Goal: Navigation & Orientation: Find specific page/section

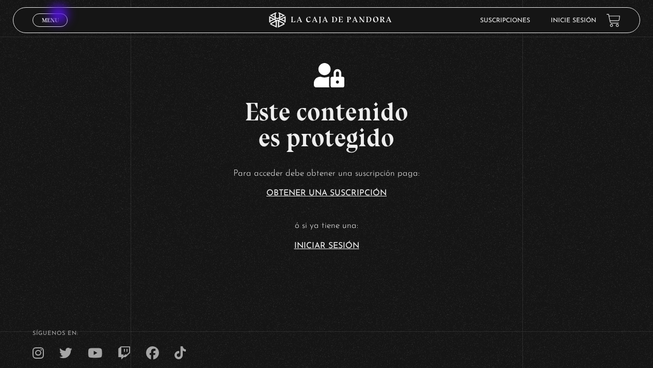
click at [60, 15] on link "Menu Cerrar" at bounding box center [50, 19] width 35 height 13
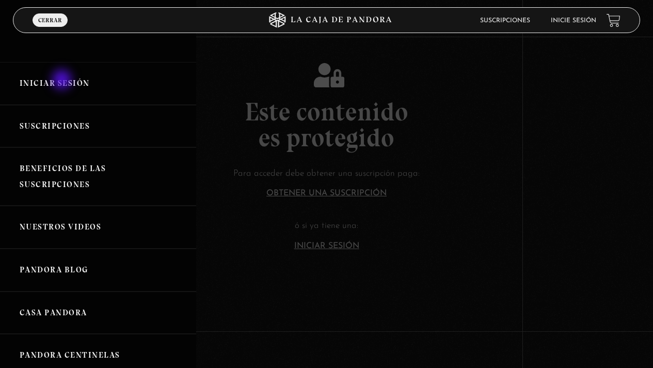
click at [63, 81] on link "Iniciar Sesión" at bounding box center [98, 83] width 196 height 43
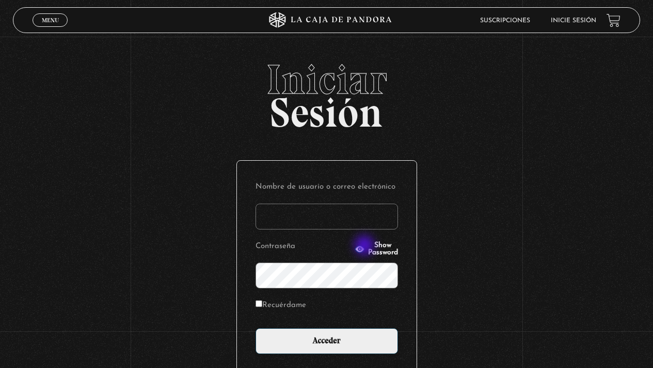
type input "geldali@gmail.com"
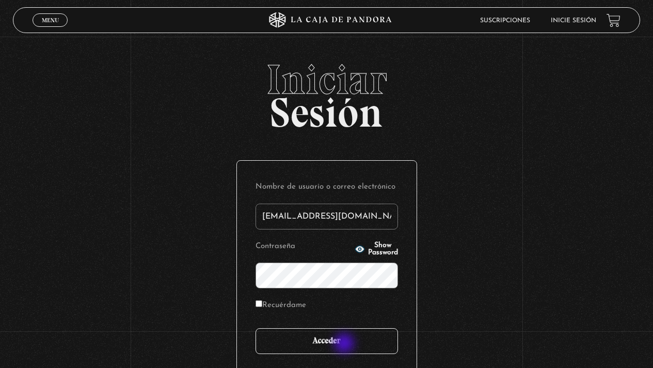
click at [346, 344] on input "Acceder" at bounding box center [327, 341] width 143 height 26
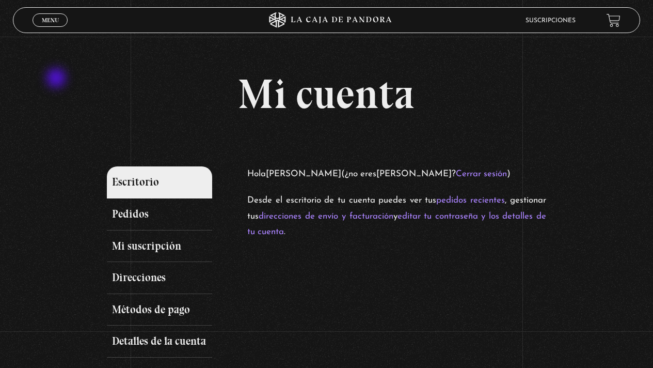
click at [57, 79] on div "Mi cuenta Escritorio Pedidos Mi suscripción Direcciones Métodos de pago Detalle…" at bounding box center [326, 231] width 653 height 316
click at [49, 26] on span "Cerrar" at bounding box center [50, 29] width 24 height 7
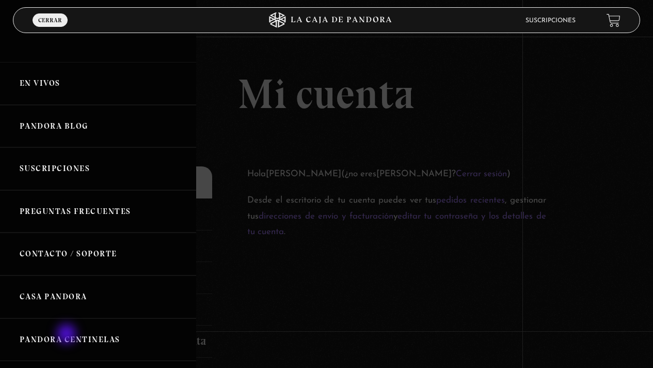
click at [68, 335] on link "Pandora Centinelas" at bounding box center [98, 339] width 196 height 43
